Goal: Information Seeking & Learning: Learn about a topic

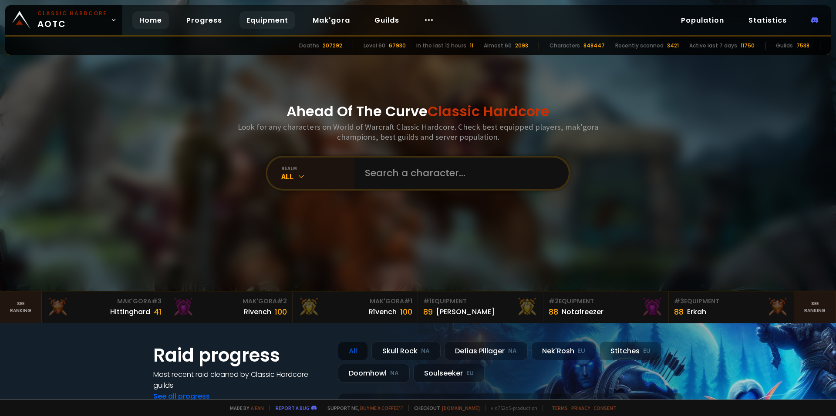
click at [252, 24] on link "Equipment" at bounding box center [268, 20] width 56 height 18
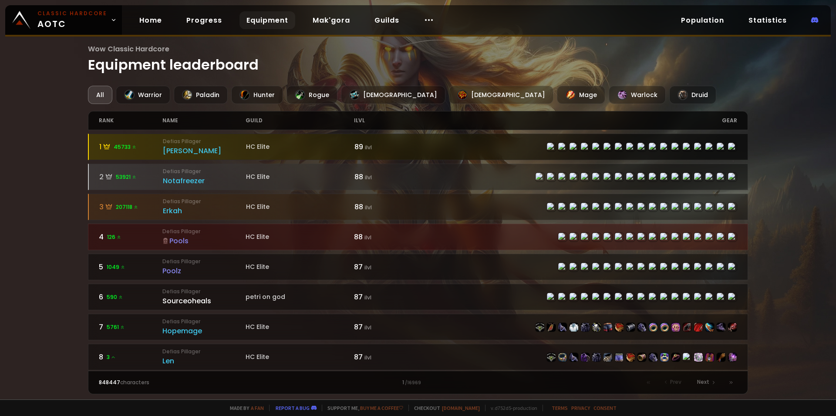
click at [261, 149] on div "HC Elite" at bounding box center [300, 146] width 108 height 9
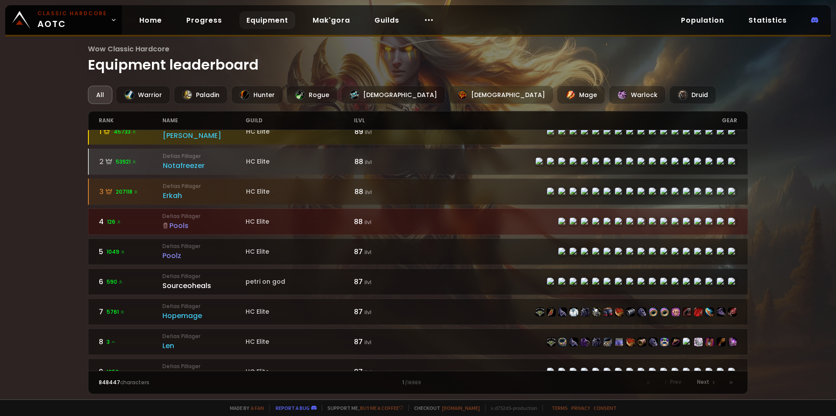
scroll to position [44, 0]
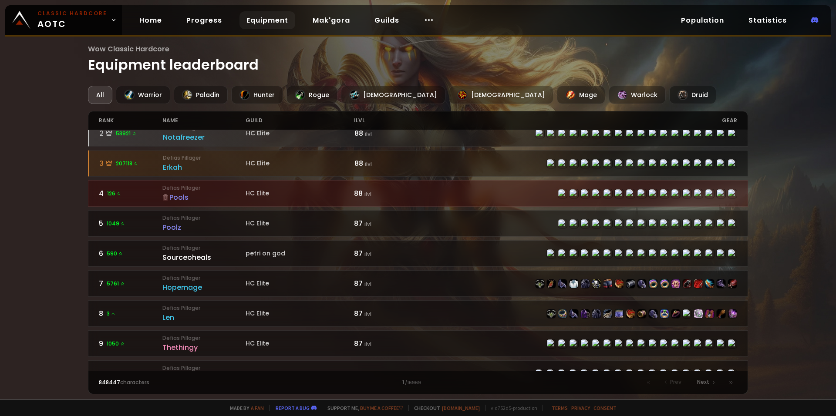
click at [215, 202] on div "Pools" at bounding box center [203, 197] width 83 height 11
